Goal: Navigation & Orientation: Go to known website

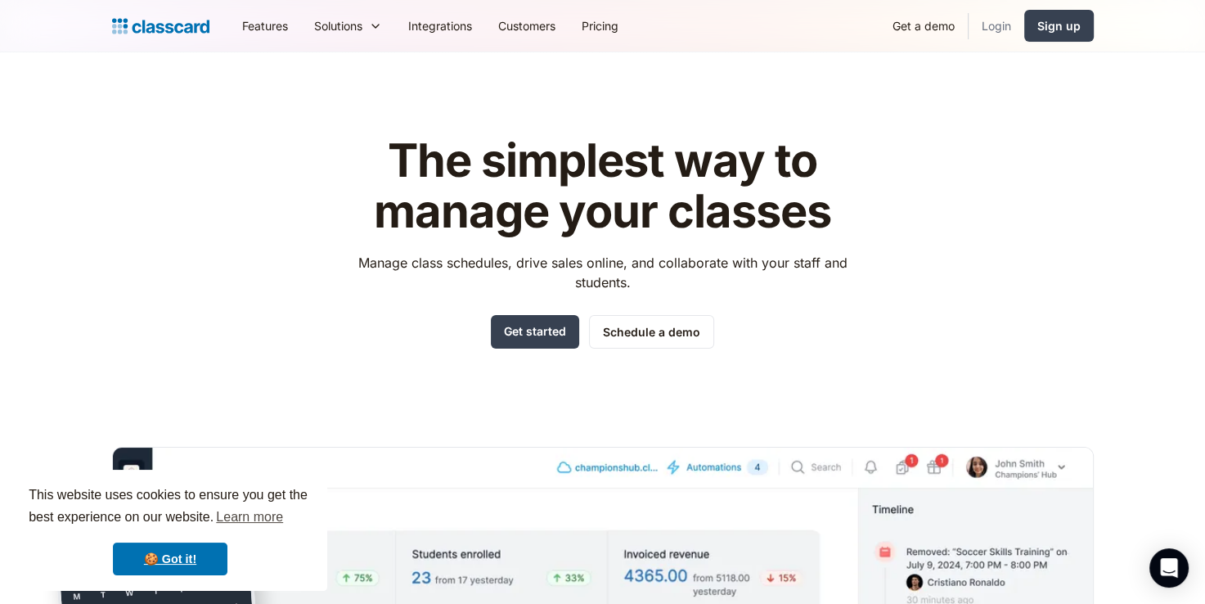
click at [1004, 22] on link "Login" at bounding box center [997, 25] width 56 height 37
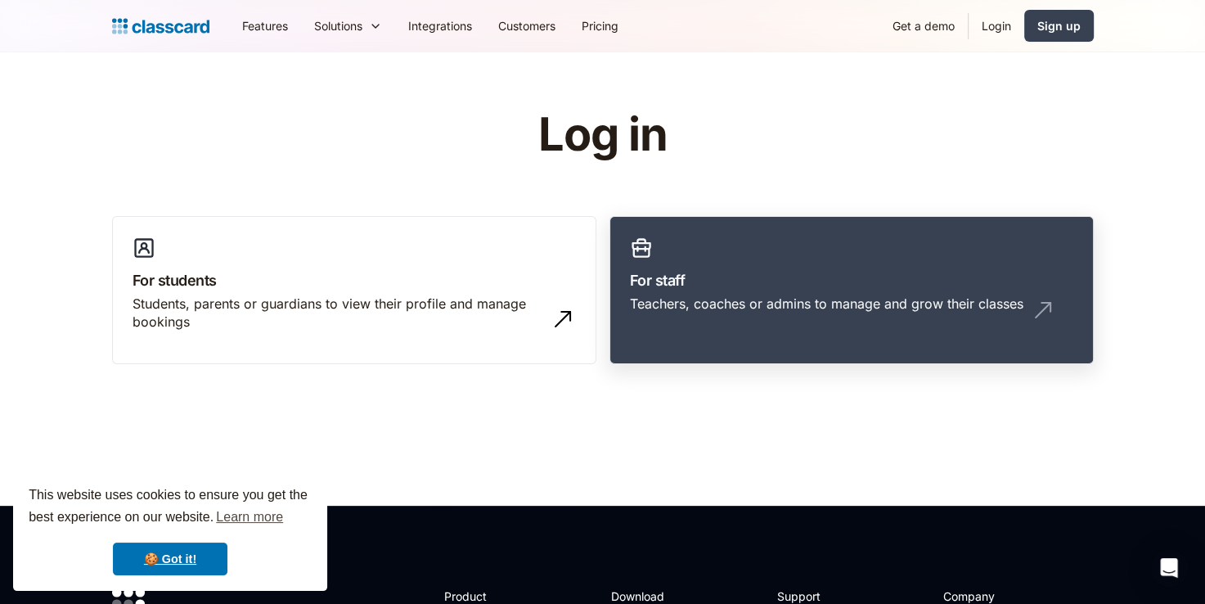
click at [790, 227] on link "For staff Teachers, coaches or admins to manage and grow their classes" at bounding box center [851, 290] width 484 height 149
